Goal: Book appointment/travel/reservation

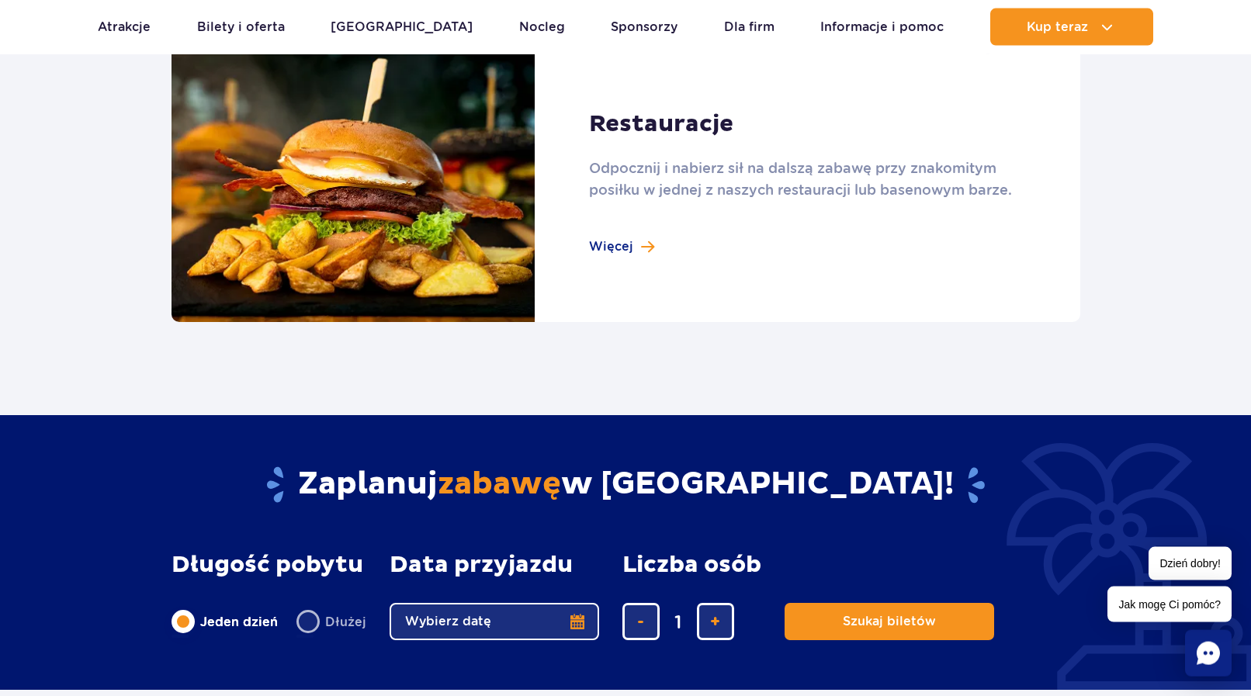
scroll to position [1742, 0]
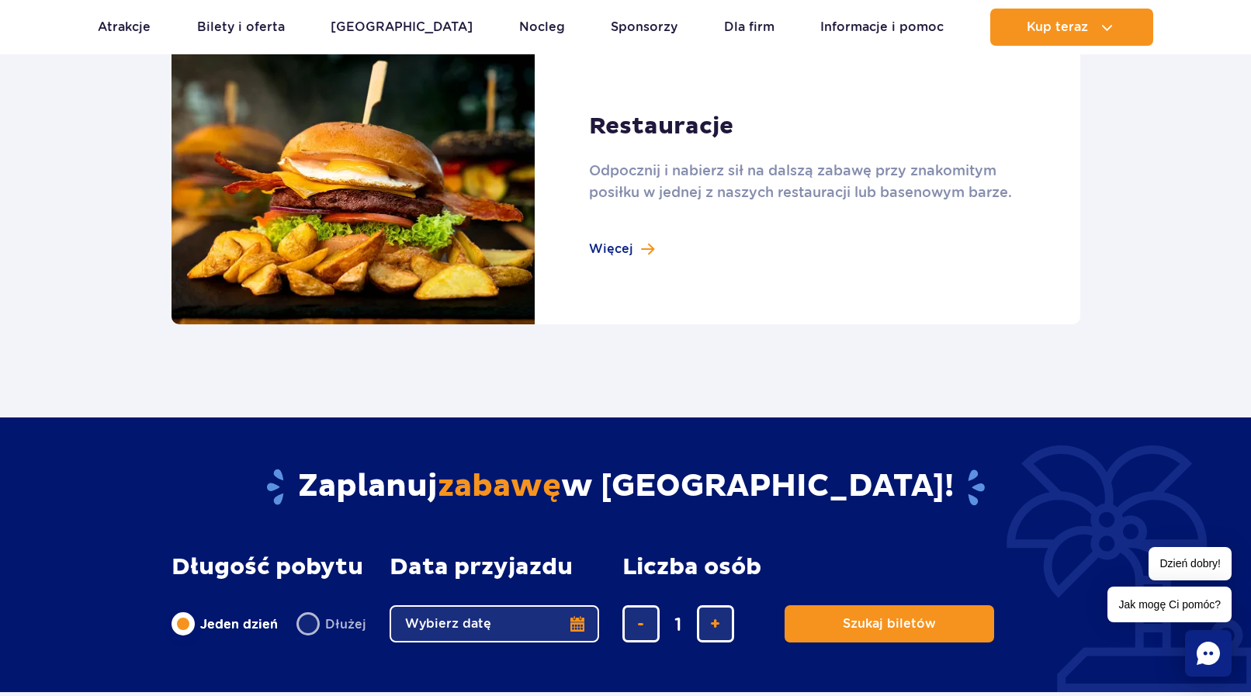
click at [575, 626] on button "Wybierz datę" at bounding box center [495, 623] width 210 height 37
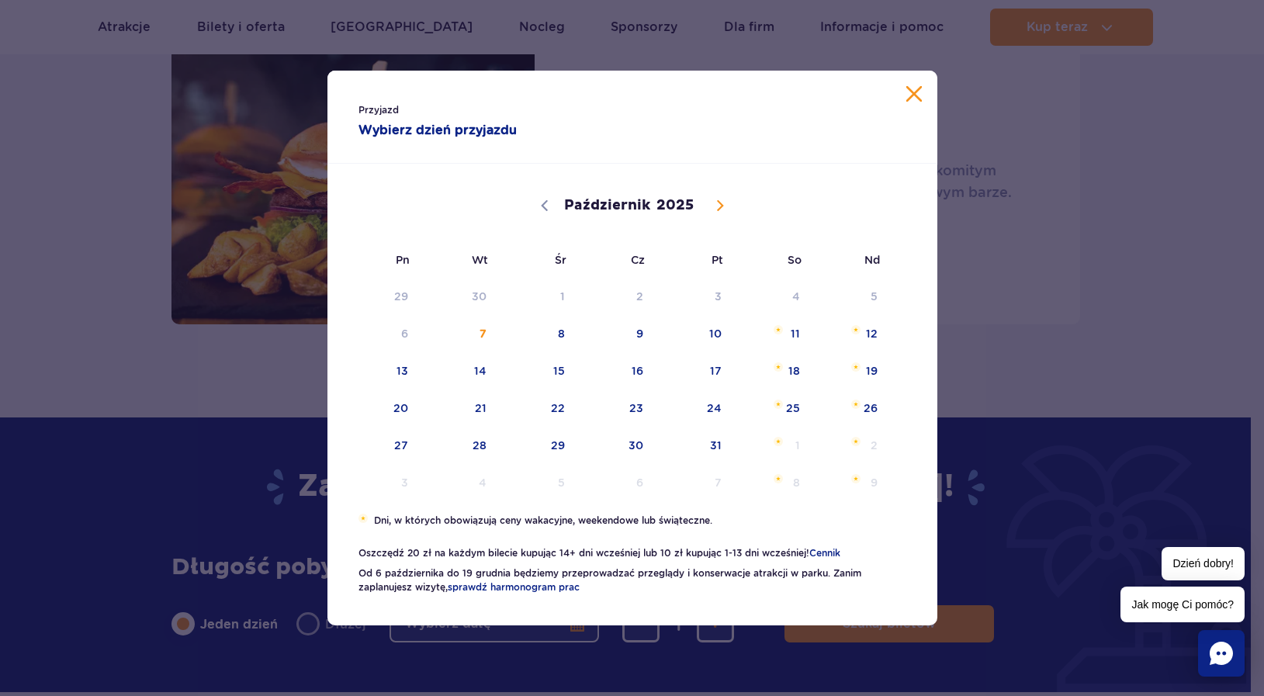
click at [718, 206] on icon at bounding box center [720, 205] width 11 height 11
select select "10"
click at [874, 372] on span "16" at bounding box center [852, 371] width 78 height 36
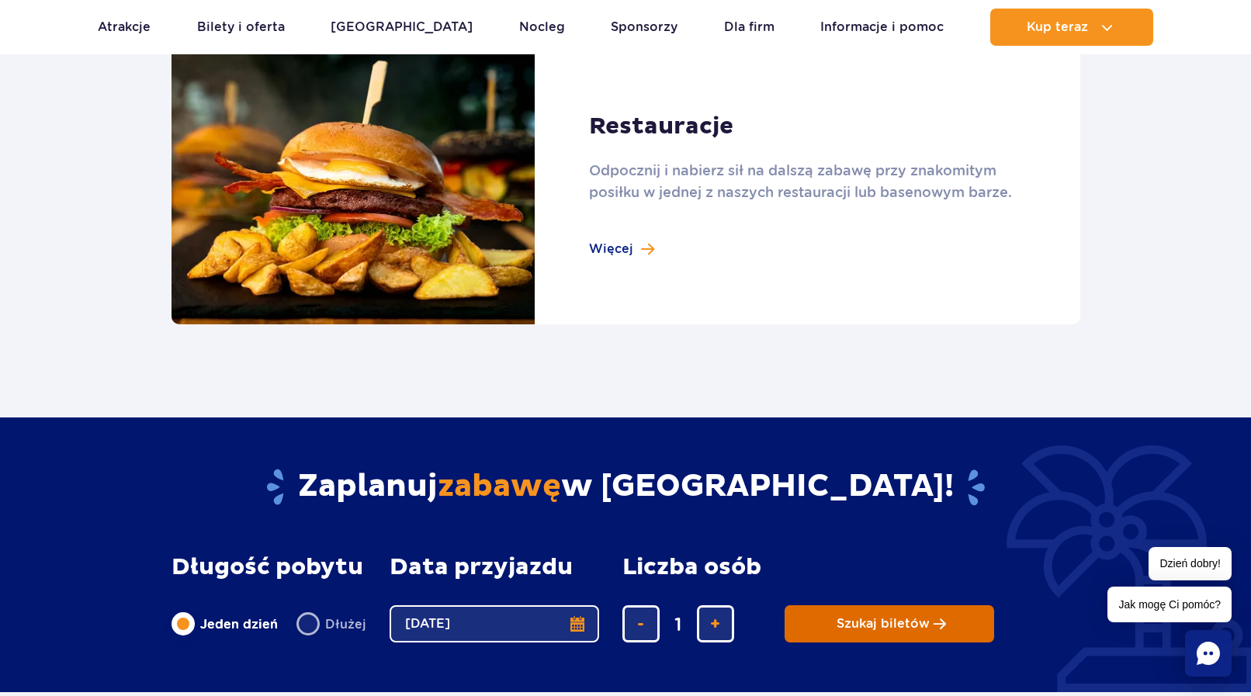
click at [858, 623] on span "Szukaj biletów" at bounding box center [883, 624] width 93 height 14
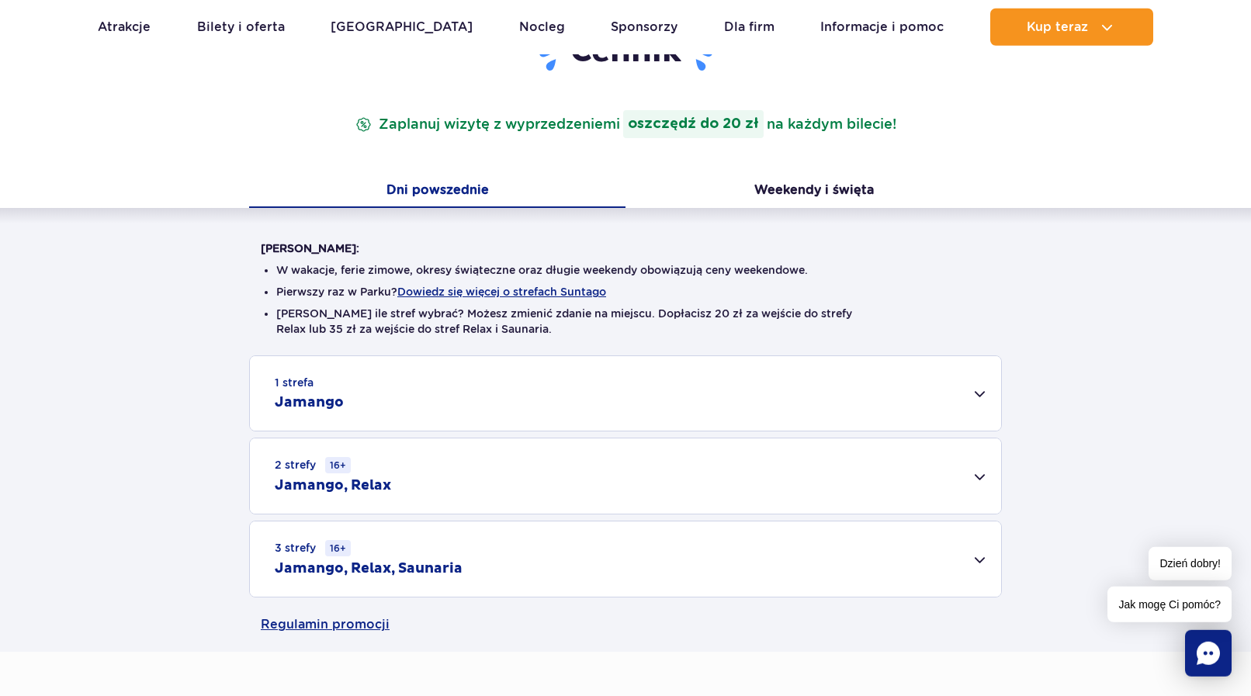
scroll to position [237, 0]
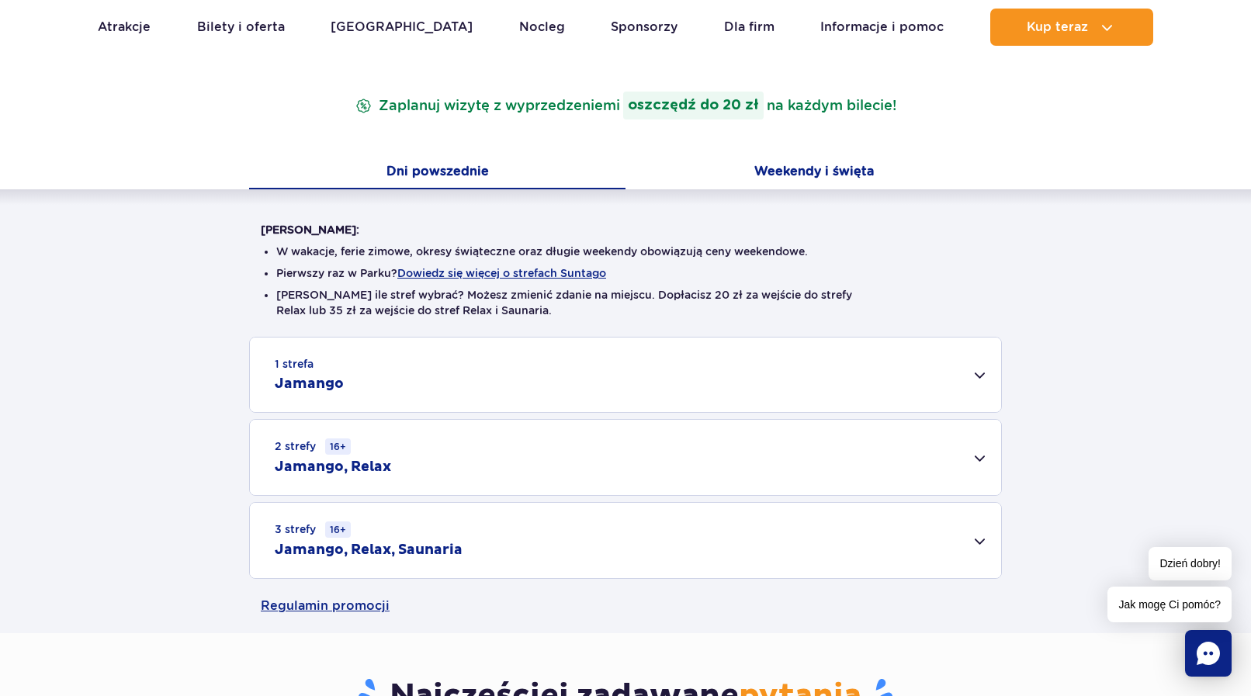
click at [799, 175] on button "Weekendy i święta" at bounding box center [814, 173] width 376 height 33
click at [982, 376] on div "1 strefa Jamango" at bounding box center [625, 375] width 751 height 75
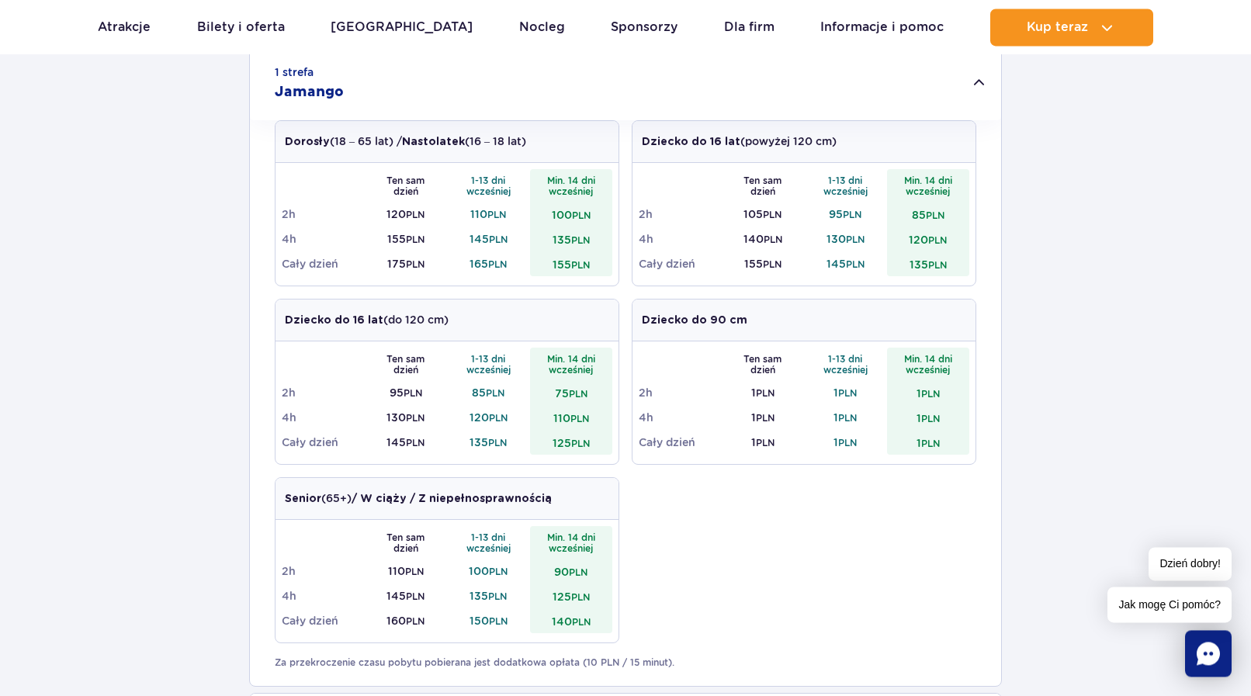
scroll to position [554, 0]
